Goal: Information Seeking & Learning: Learn about a topic

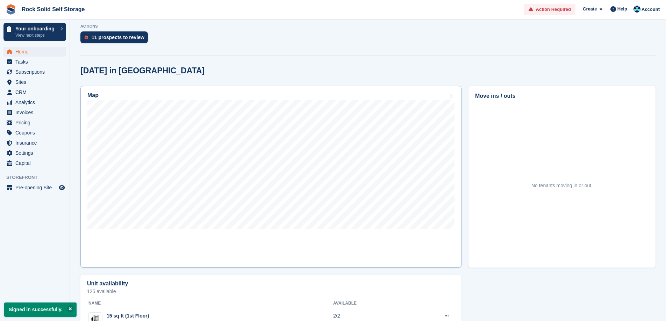
scroll to position [175, 0]
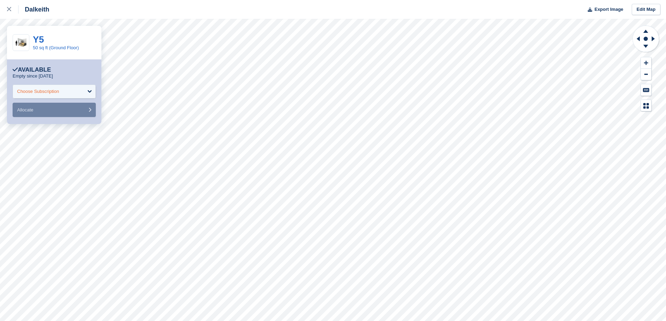
click at [53, 92] on div "Choose Subscription" at bounding box center [38, 91] width 42 height 7
click at [10, 8] on icon at bounding box center [9, 9] width 4 height 4
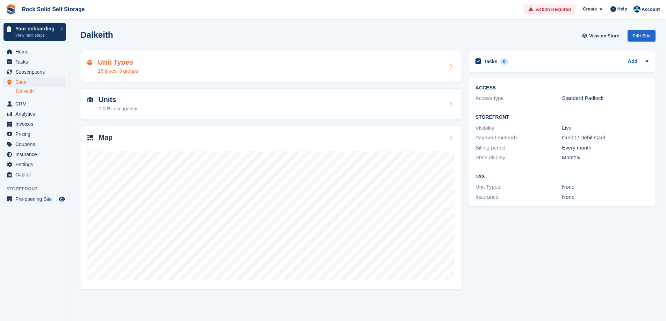
click at [150, 66] on div "Unit Types 18 types, 3 groups" at bounding box center [270, 66] width 367 height 17
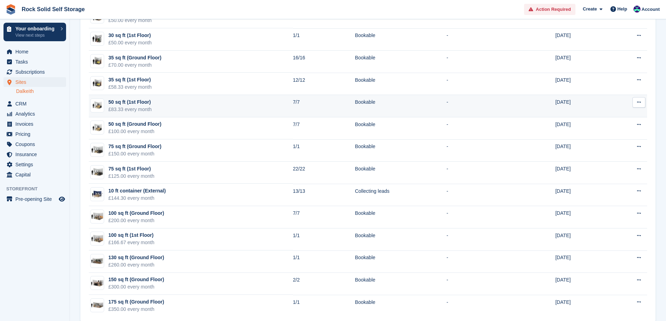
scroll to position [166, 0]
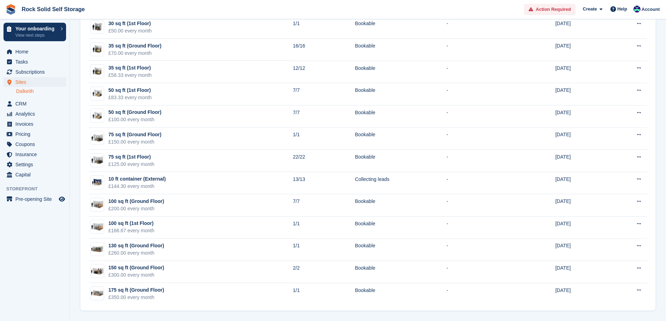
click at [26, 90] on link "Dalkeith" at bounding box center [41, 91] width 50 height 7
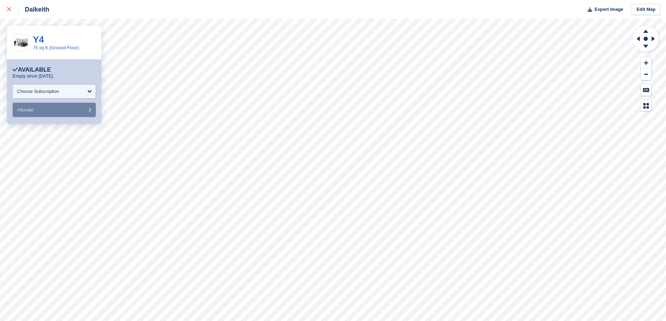
click at [8, 9] on icon at bounding box center [9, 9] width 4 height 4
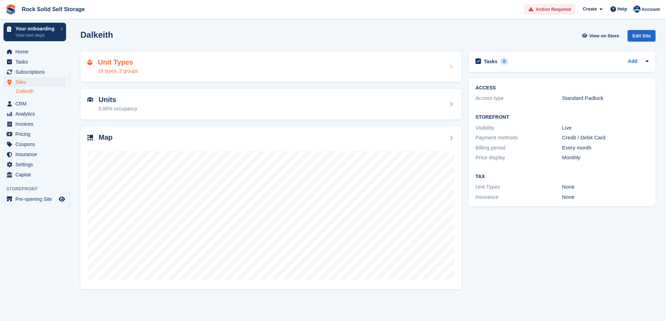
click at [137, 61] on h2 "Unit Types" at bounding box center [118, 62] width 40 height 8
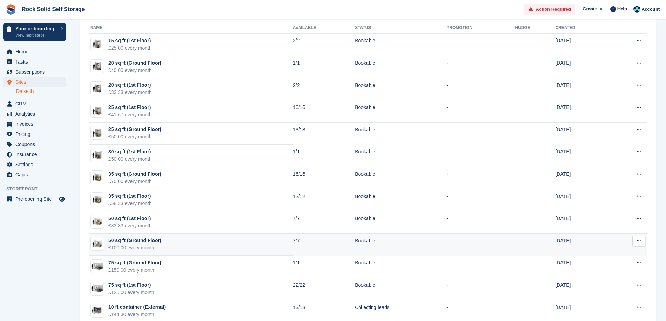
scroll to position [35, 0]
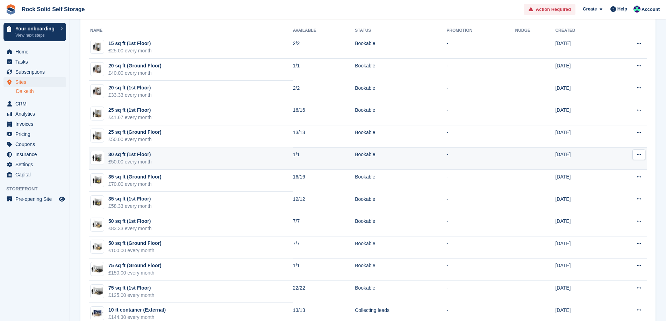
click at [133, 156] on div "30 sq ft (1st Floor)" at bounding box center [129, 154] width 43 height 7
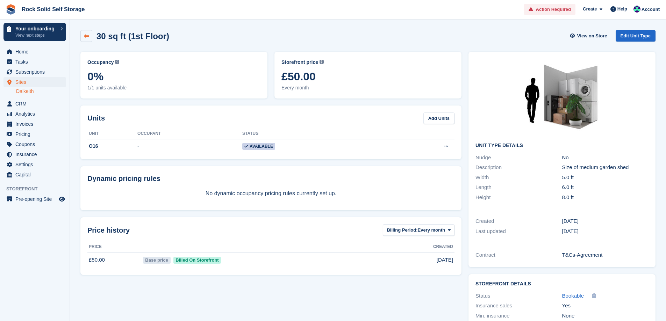
click at [87, 37] on icon at bounding box center [86, 36] width 5 height 5
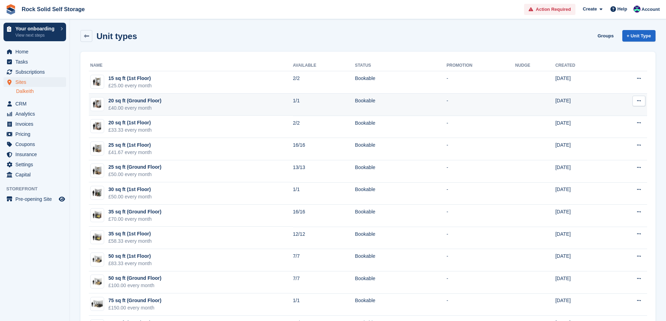
click at [165, 103] on td "20 sq ft (Ground Floor) £40.00 every month" at bounding box center [191, 105] width 204 height 22
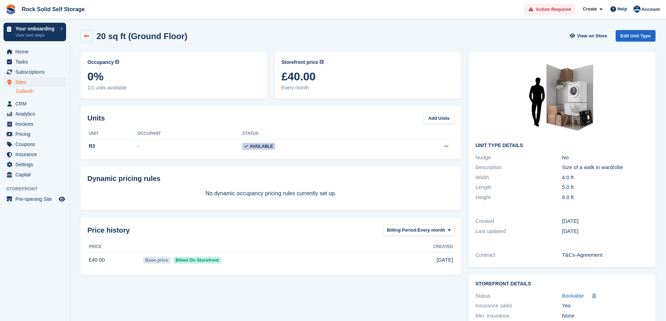
click at [86, 38] on icon at bounding box center [86, 36] width 5 height 5
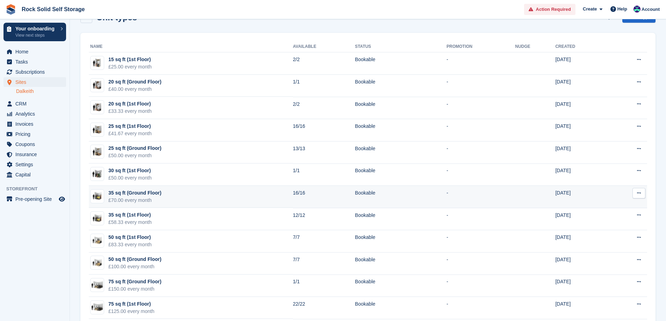
scroll to position [70, 0]
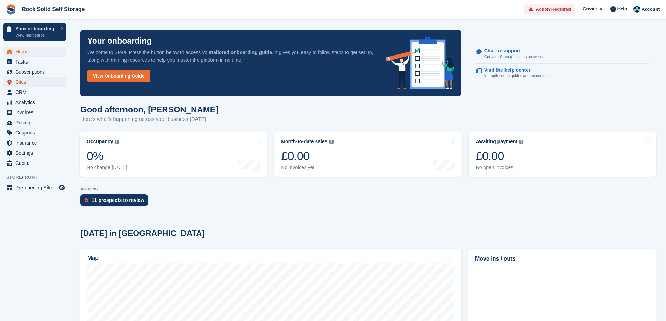
click at [30, 81] on span "Sites" at bounding box center [36, 82] width 42 height 10
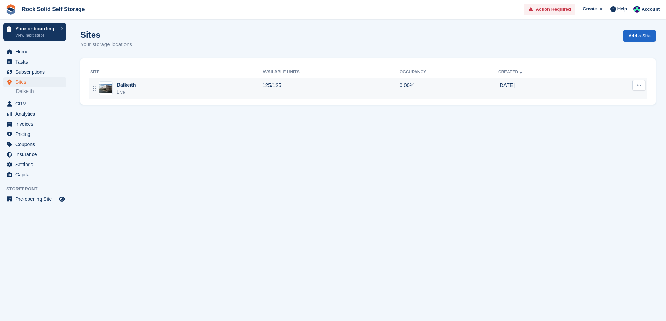
click at [128, 85] on div "Dalkeith" at bounding box center [126, 84] width 19 height 7
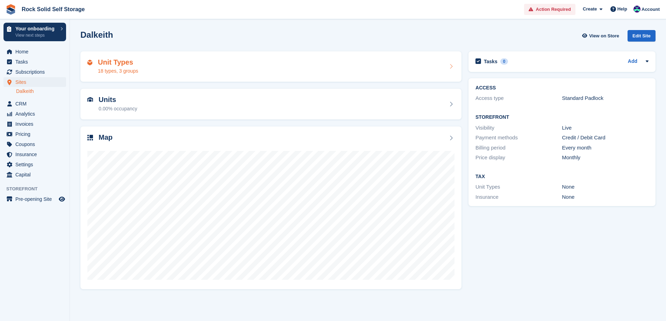
click at [222, 70] on div "Unit Types 18 types, 3 groups" at bounding box center [270, 66] width 367 height 17
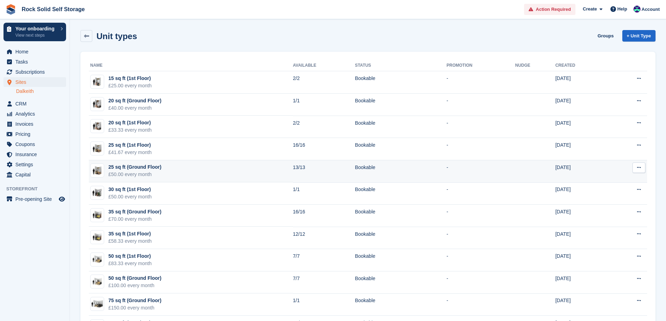
click at [171, 171] on td "25 sq ft (Ground Floor) £50.00 every month" at bounding box center [191, 171] width 204 height 22
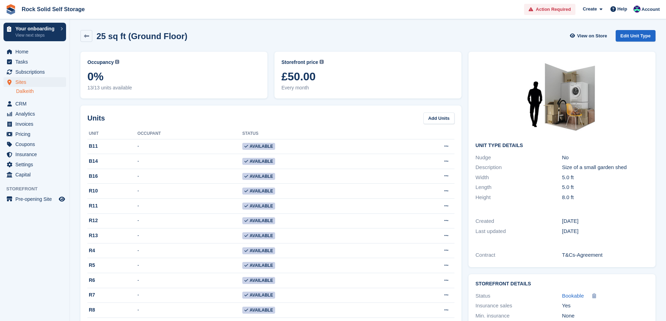
drag, startPoint x: 281, startPoint y: 75, endPoint x: 325, endPoint y: 74, distance: 44.4
click at [325, 74] on div "Storefront price The price any visitor to your Storefront will be asked to pay.…" at bounding box center [367, 75] width 187 height 47
click at [333, 89] on span "Every month" at bounding box center [367, 87] width 173 height 7
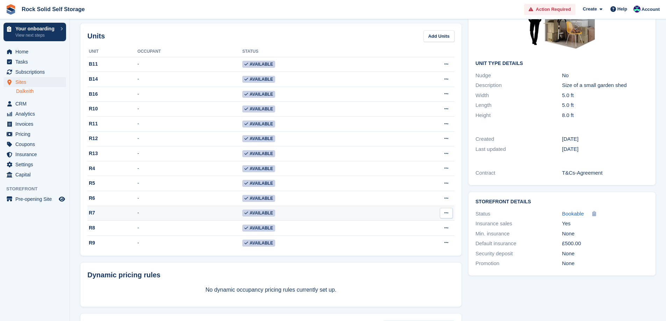
scroll to position [70, 0]
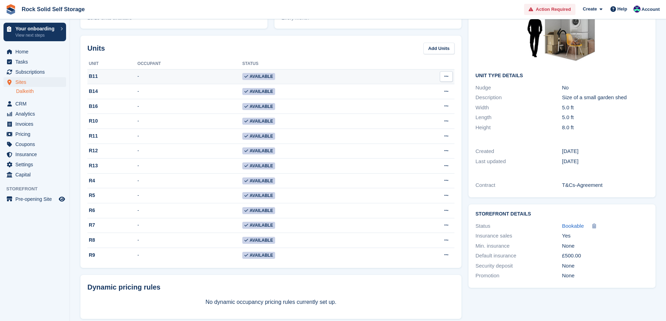
click at [445, 77] on icon at bounding box center [446, 76] width 4 height 5
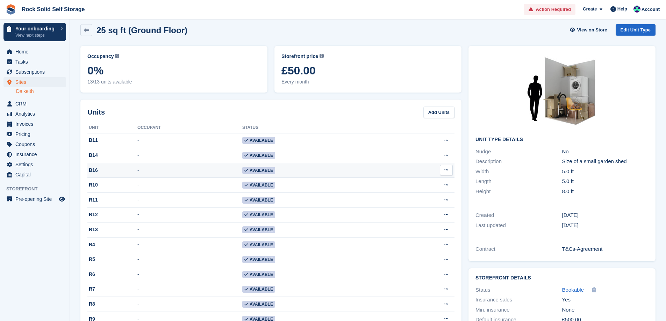
scroll to position [0, 0]
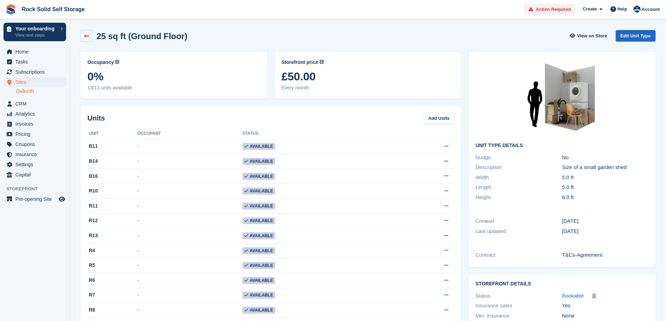
click at [87, 36] on icon at bounding box center [86, 36] width 5 height 5
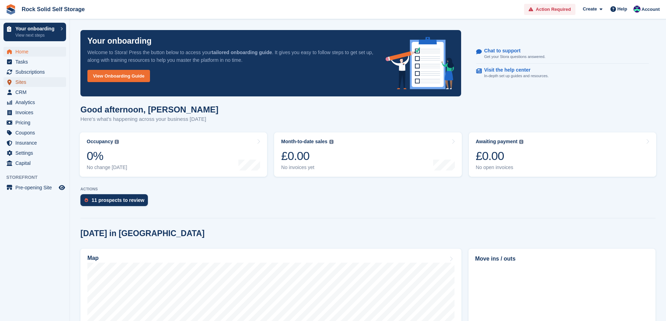
click at [27, 81] on span "Sites" at bounding box center [36, 82] width 42 height 10
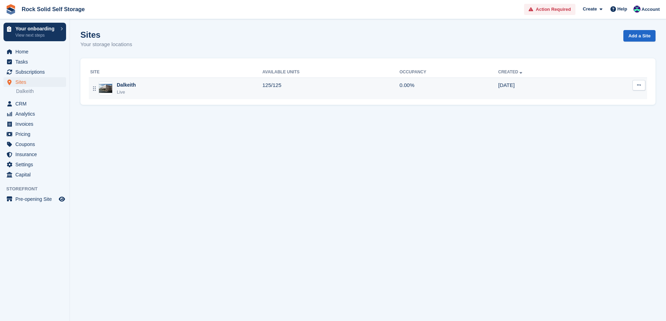
click at [131, 85] on div "Dalkeith" at bounding box center [126, 84] width 19 height 7
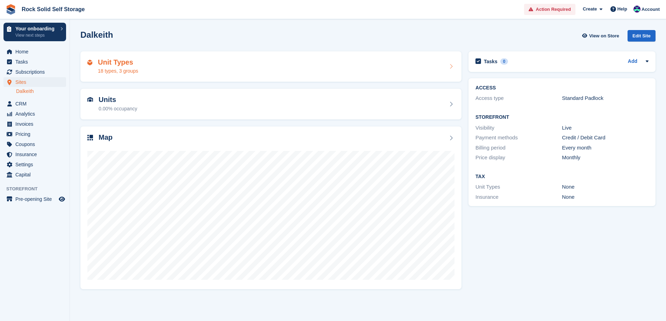
click at [187, 70] on div "Unit Types 18 types, 3 groups" at bounding box center [270, 66] width 367 height 17
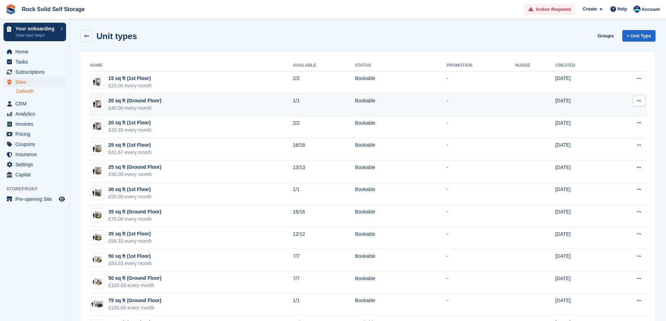
click at [635, 102] on button at bounding box center [638, 101] width 13 height 10
click at [176, 99] on td "20 sq ft (Ground Floor) £40.00 every month" at bounding box center [191, 105] width 204 height 22
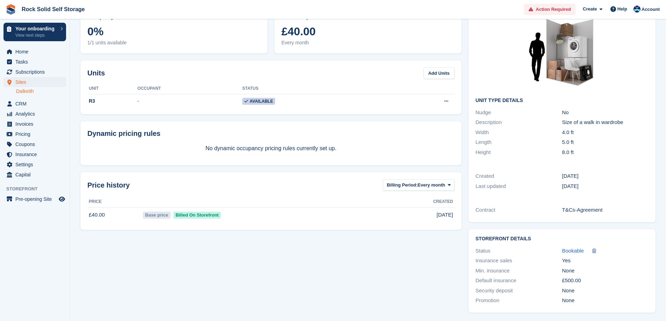
scroll to position [46, 0]
click at [580, 250] on span "Bookable" at bounding box center [573, 250] width 22 height 6
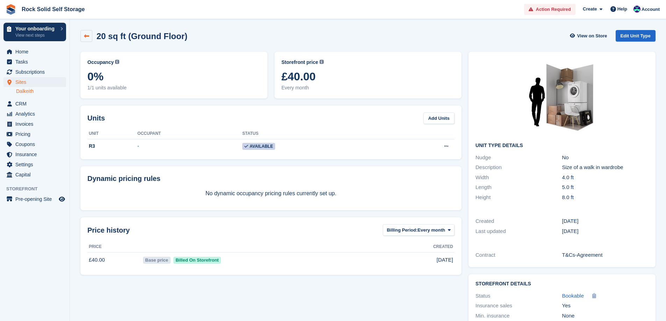
click at [85, 37] on icon at bounding box center [86, 36] width 5 height 5
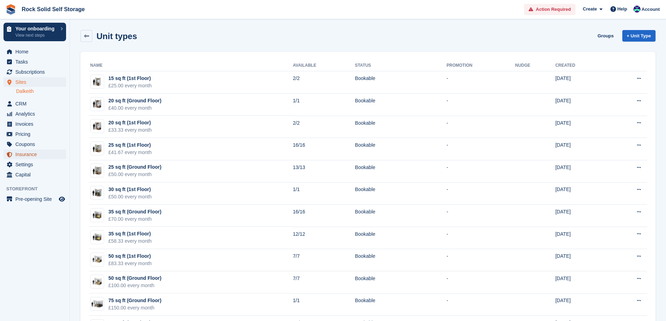
click at [29, 151] on span "Insurance" at bounding box center [36, 155] width 42 height 10
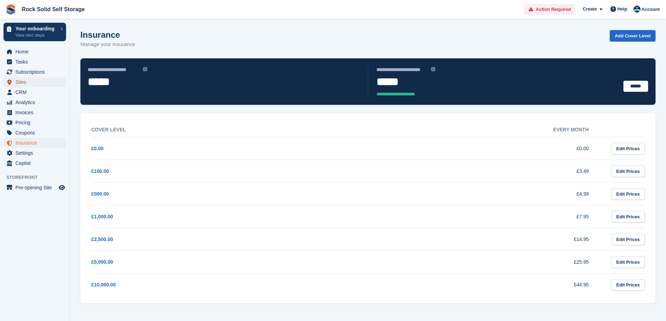
click at [19, 83] on span "Sites" at bounding box center [36, 82] width 42 height 10
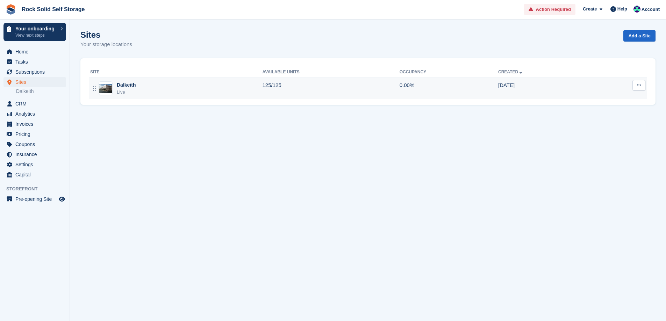
click at [131, 84] on div "Dalkeith" at bounding box center [126, 84] width 19 height 7
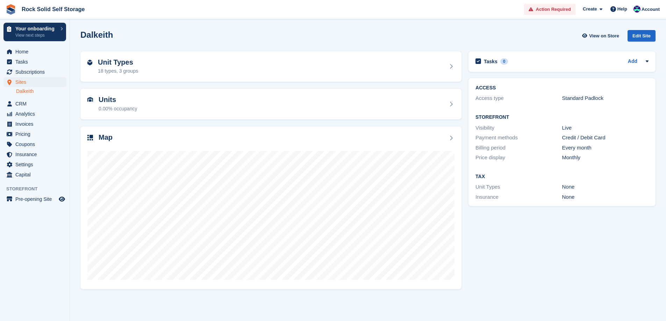
click at [154, 65] on div "Unit Types 18 types, 3 groups" at bounding box center [270, 66] width 367 height 17
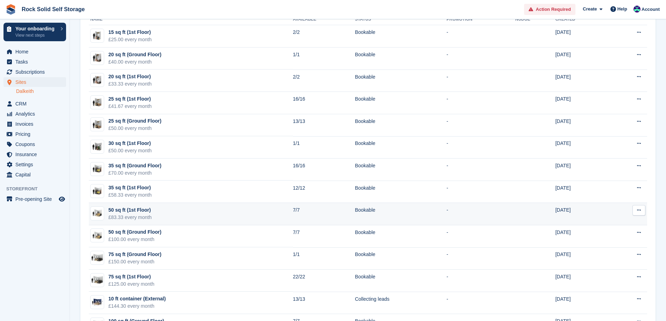
scroll to position [35, 0]
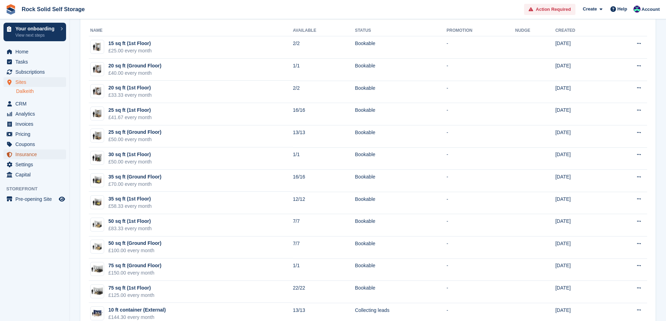
click at [29, 151] on span "Insurance" at bounding box center [36, 155] width 42 height 10
